Goal: Navigation & Orientation: Find specific page/section

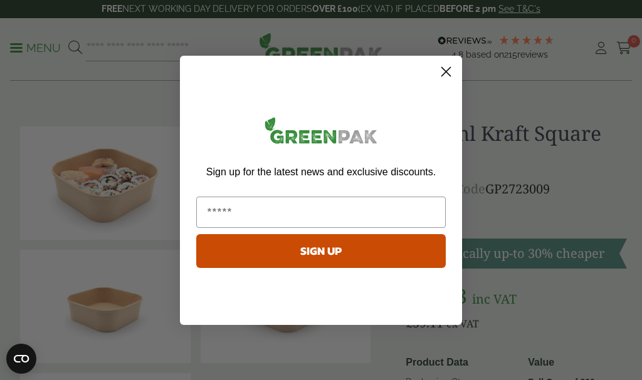
click at [446, 65] on circle "Close dialog" at bounding box center [446, 71] width 21 height 21
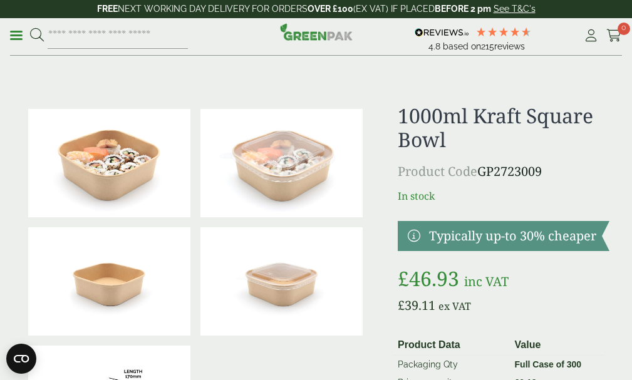
click at [11, 41] on link "Menu" at bounding box center [16, 34] width 13 height 13
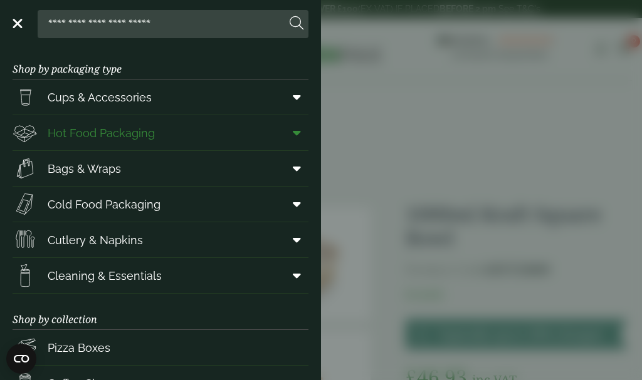
click at [291, 127] on span at bounding box center [294, 133] width 28 height 24
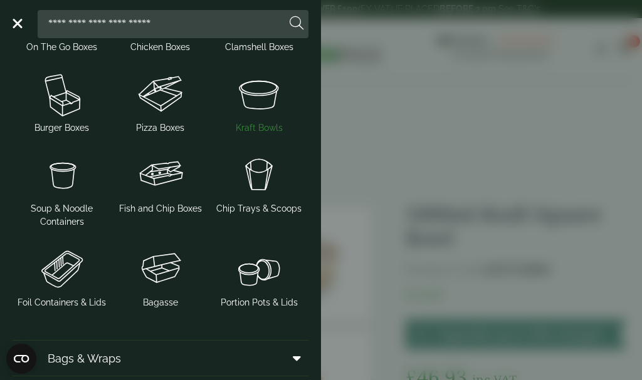
scroll to position [188, 0]
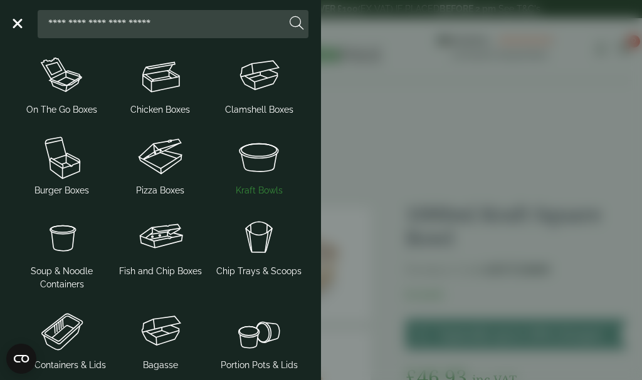
click at [253, 157] on img at bounding box center [259, 157] width 88 height 50
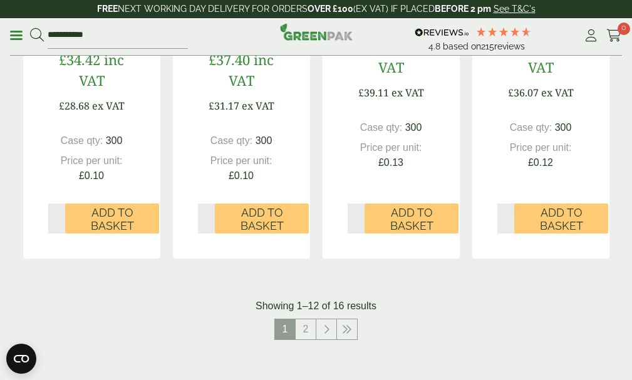
scroll to position [1441, 0]
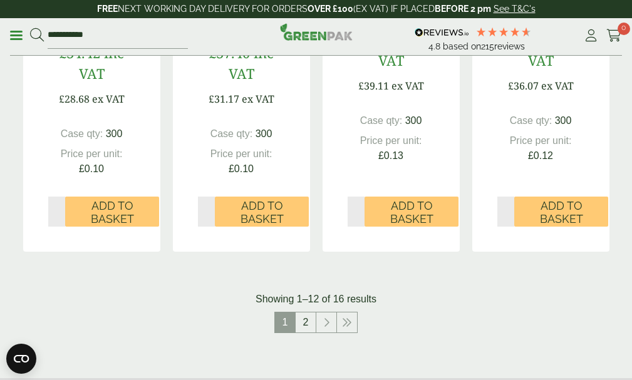
click at [303, 313] on link "2" at bounding box center [306, 323] width 20 height 20
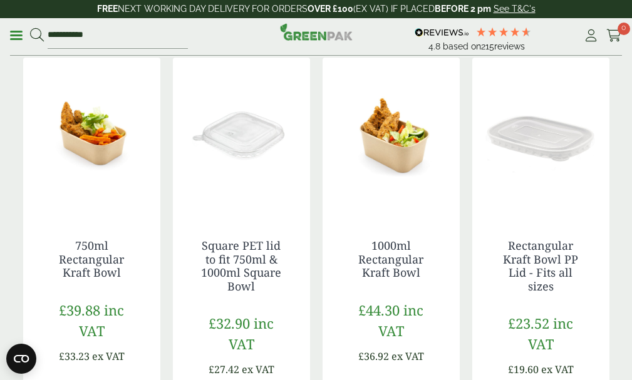
scroll to position [281, 0]
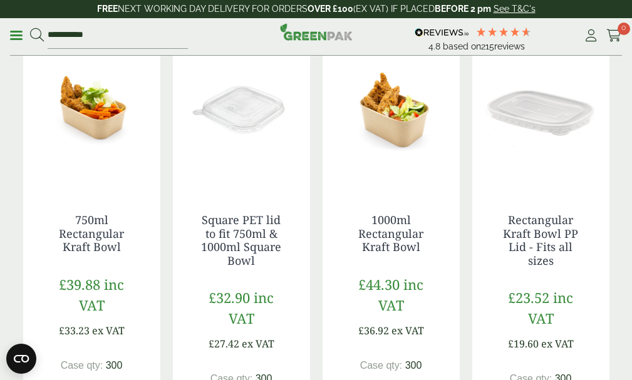
scroll to position [1153, 0]
